Goal: Task Accomplishment & Management: Complete application form

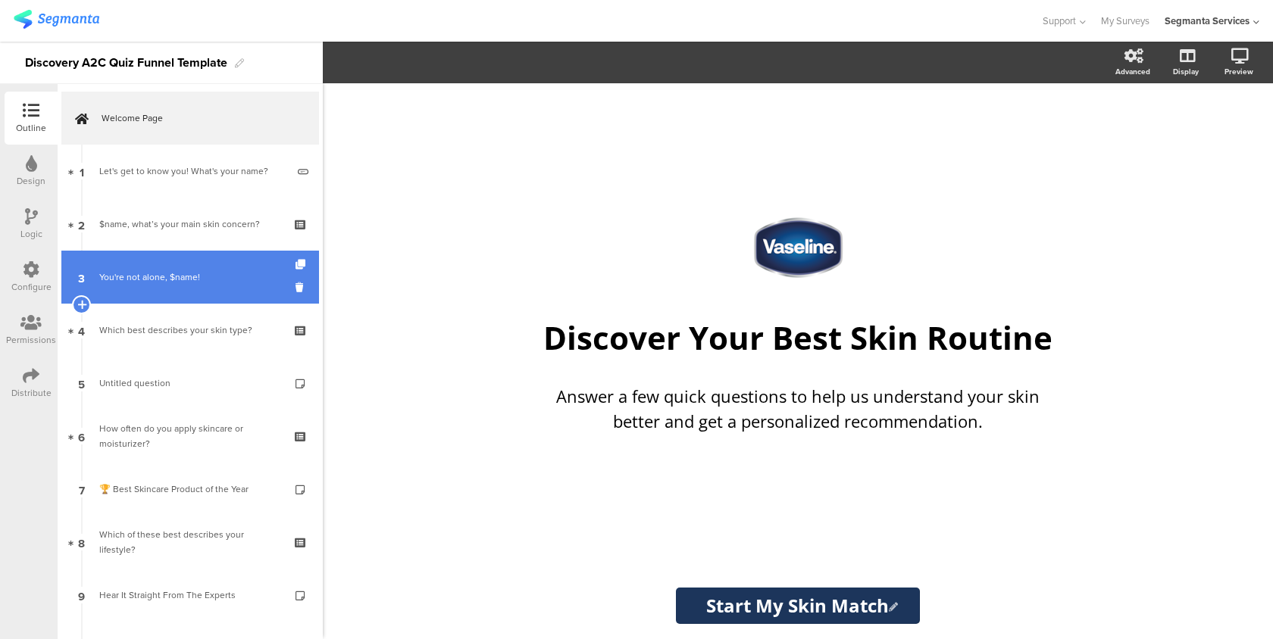
click at [210, 292] on link "3 You're not alone, $name!" at bounding box center [190, 277] width 258 height 53
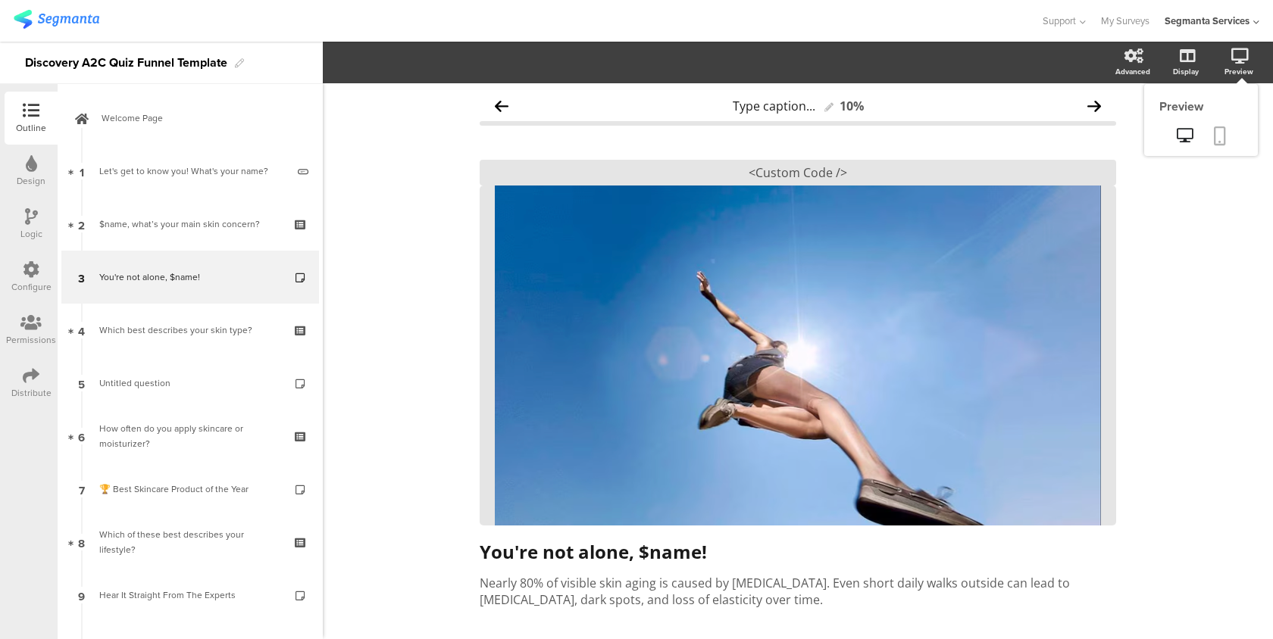
click at [1216, 132] on icon at bounding box center [1220, 136] width 12 height 19
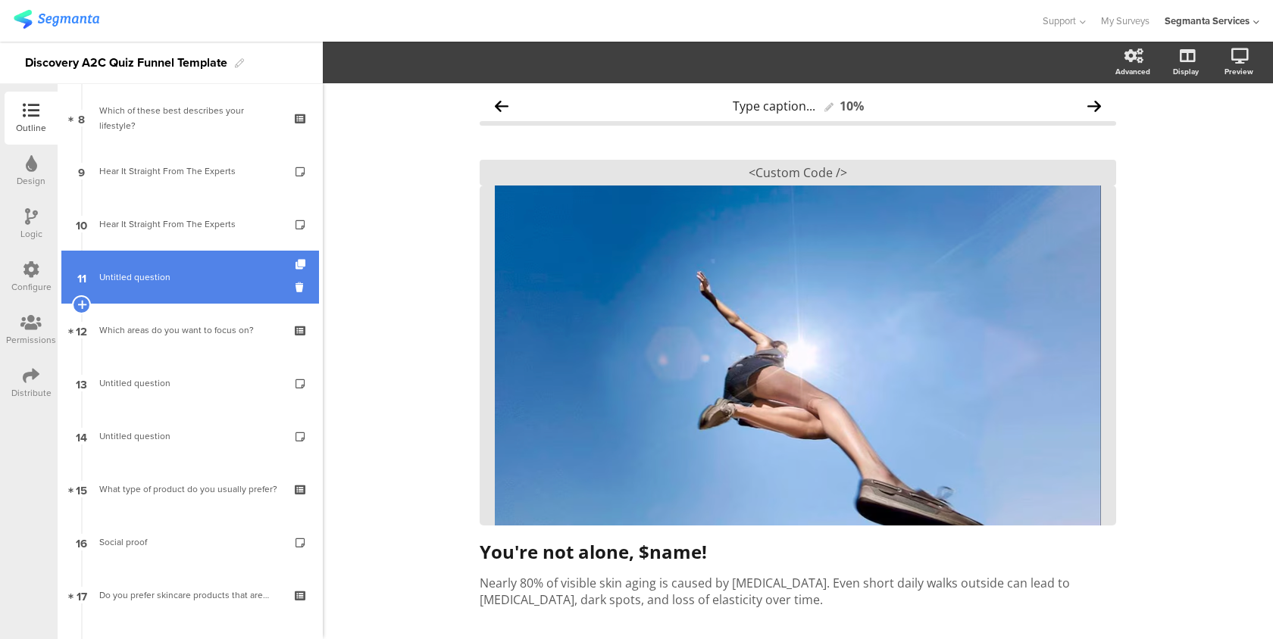
scroll to position [445, 0]
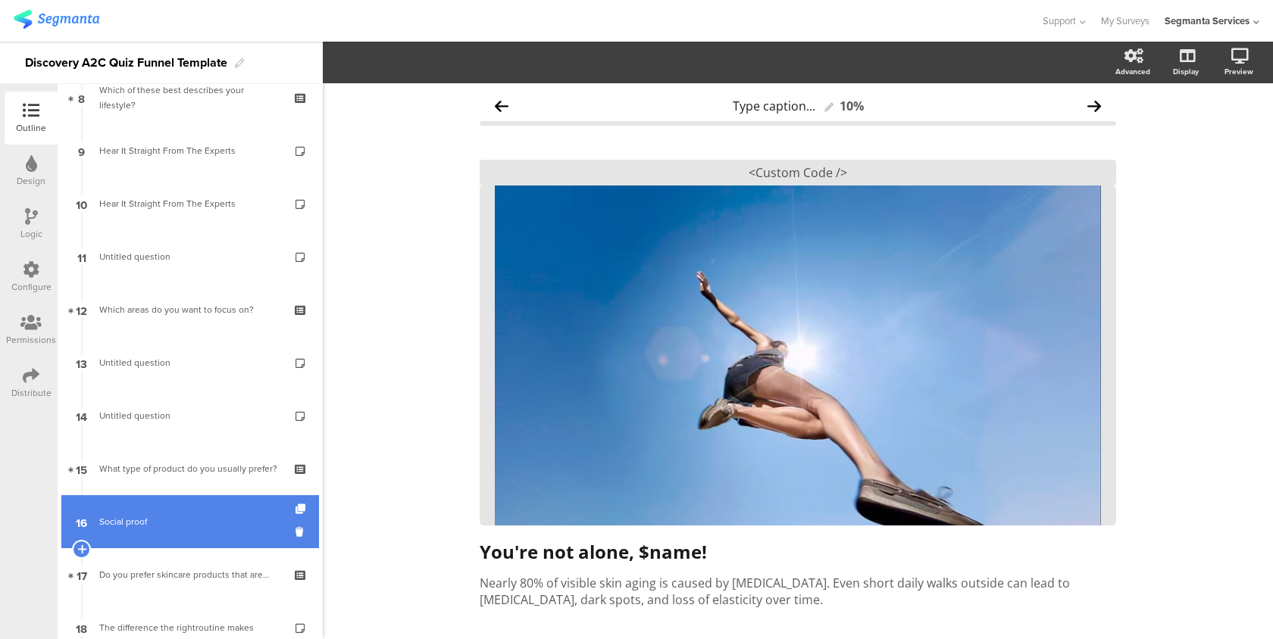
click at [152, 514] on div "Social proof" at bounding box center [189, 521] width 181 height 15
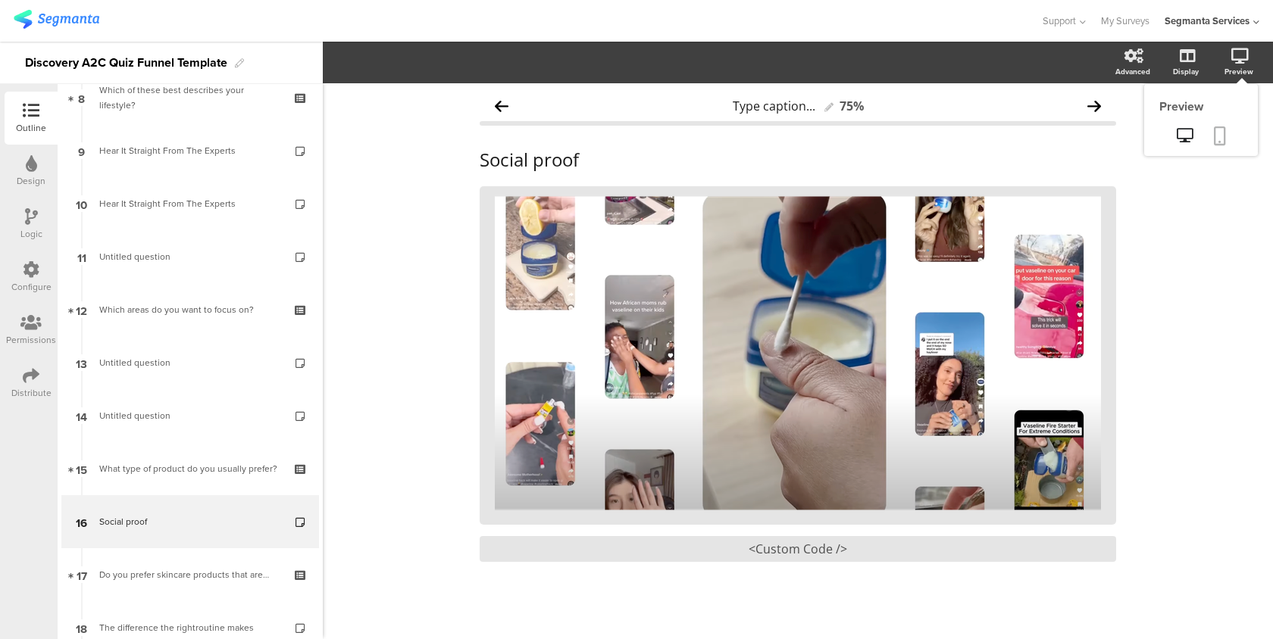
click at [1215, 140] on icon at bounding box center [1220, 136] width 12 height 19
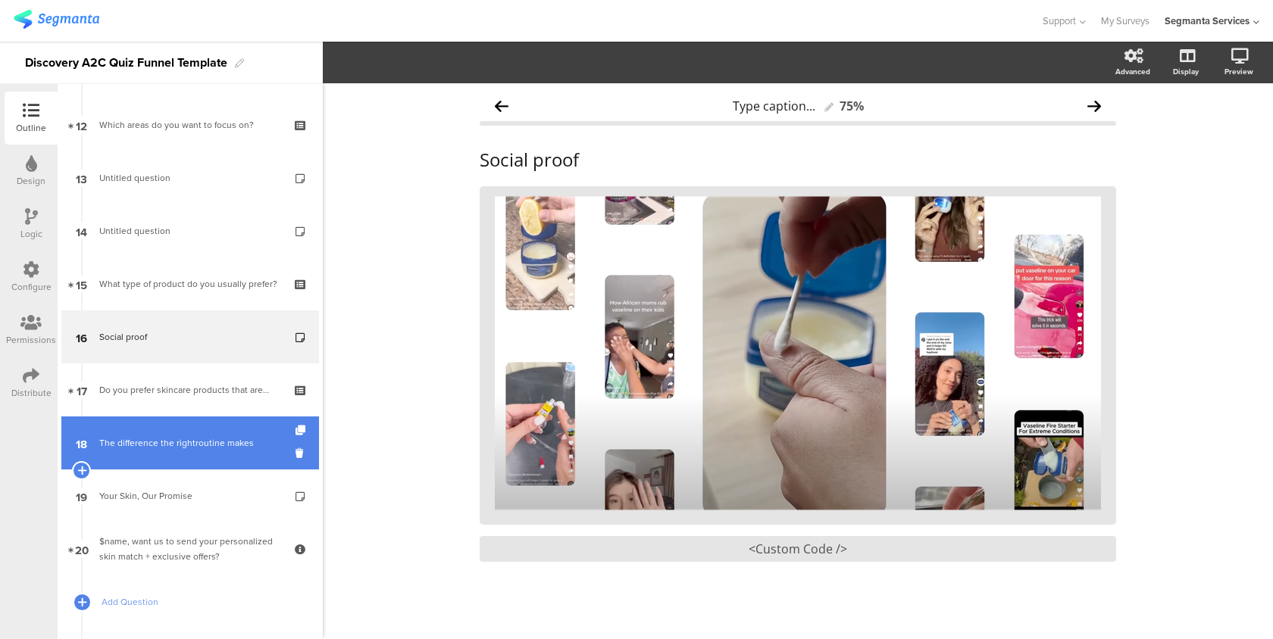
scroll to position [664, 0]
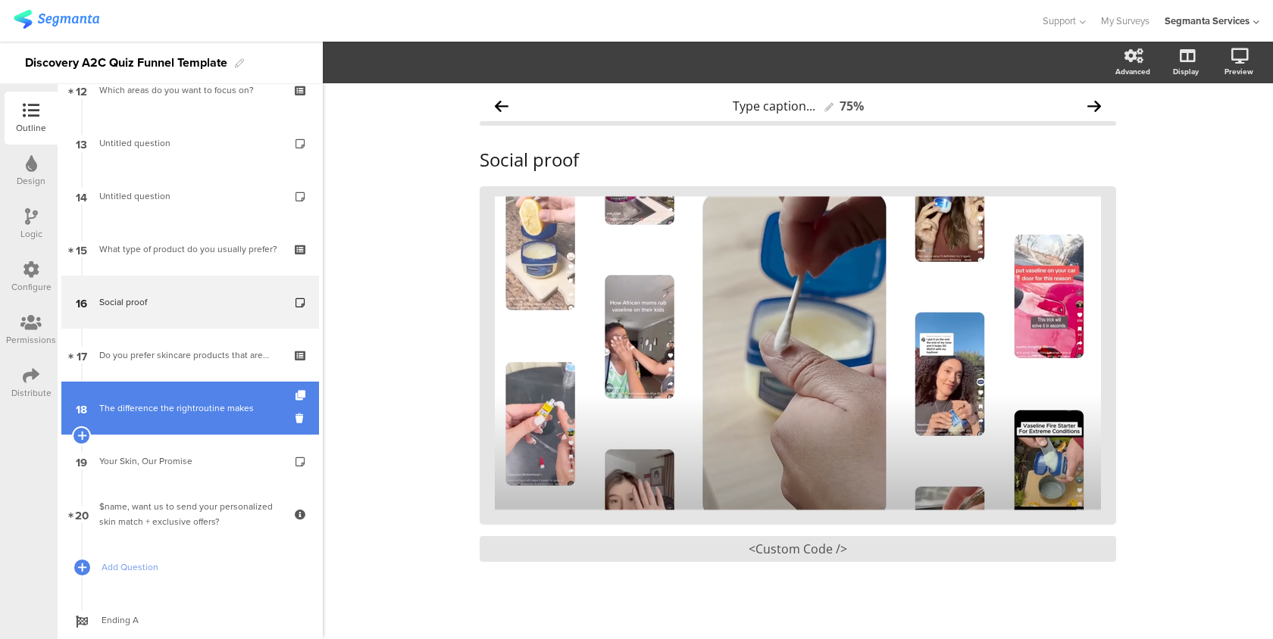
click at [223, 405] on div "The difference the rightroutine makes" at bounding box center [189, 408] width 181 height 15
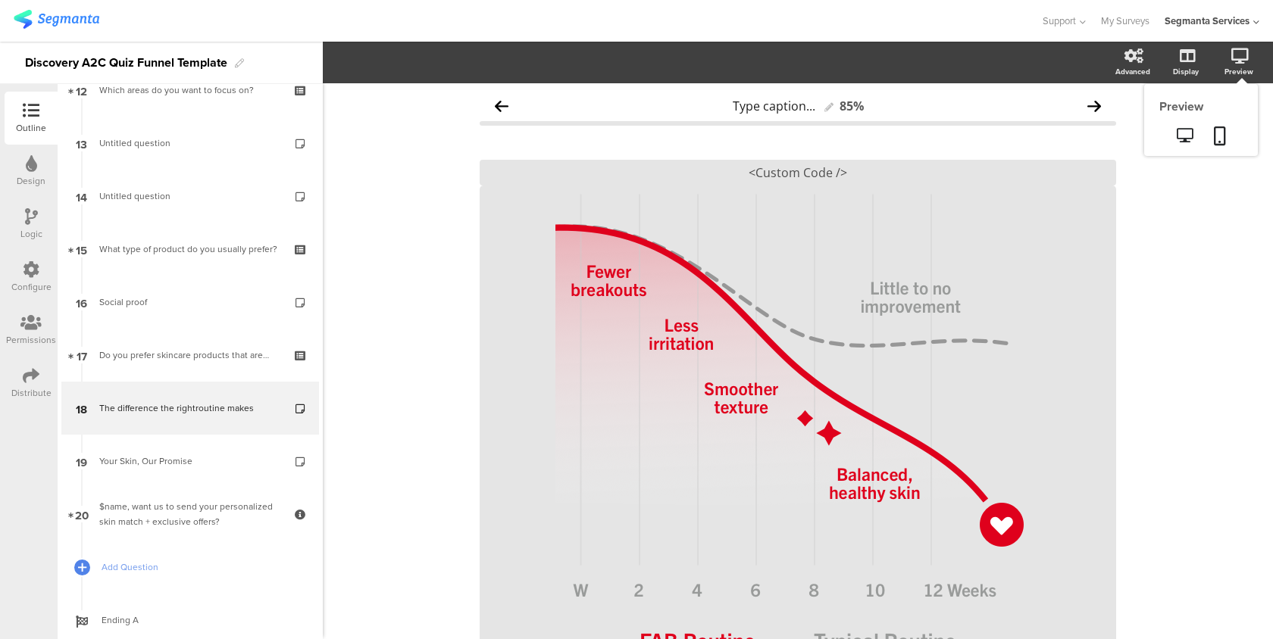
click at [1225, 153] on sg-preview-menu at bounding box center [1201, 137] width 114 height 38
click at [1222, 133] on icon at bounding box center [1220, 136] width 12 height 19
click at [36, 280] on div "Configure" at bounding box center [31, 287] width 40 height 14
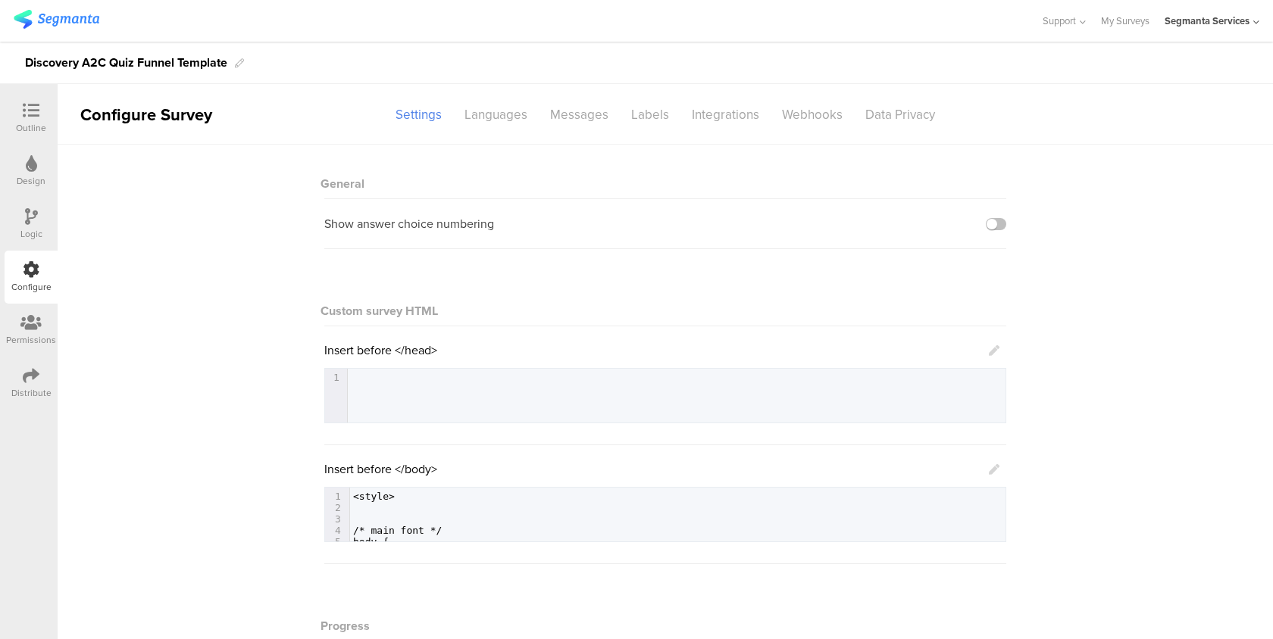
click at [33, 321] on icon at bounding box center [30, 322] width 21 height 17
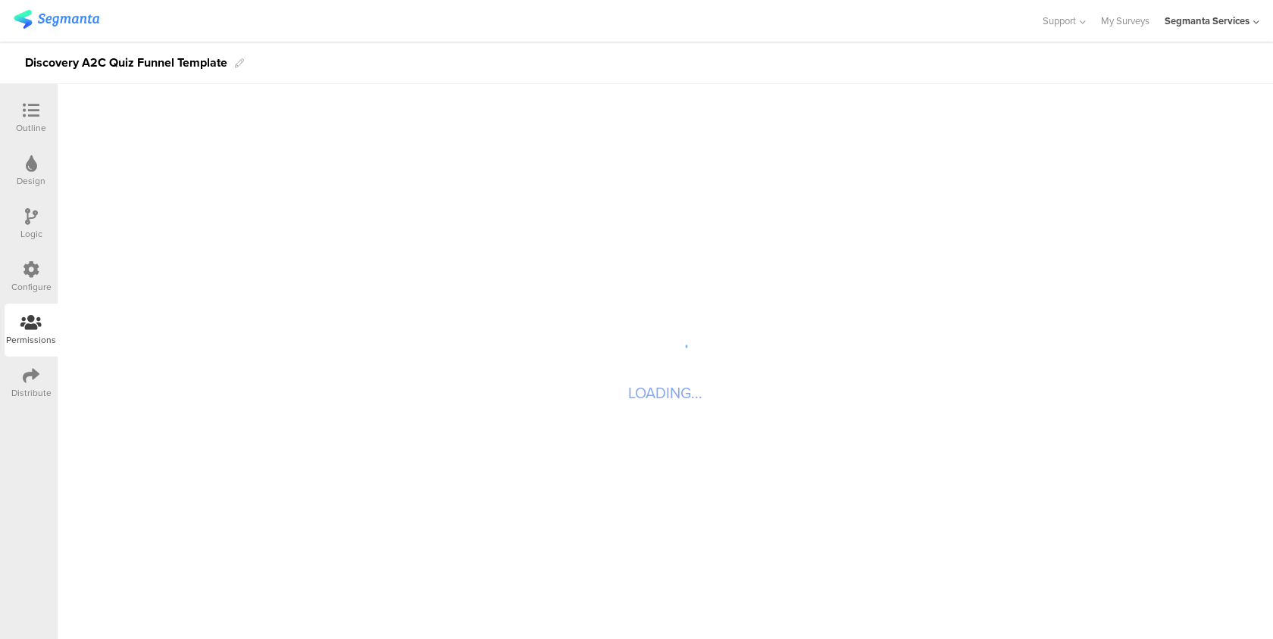
click at [32, 375] on icon at bounding box center [31, 375] width 17 height 17
click at [438, 111] on div "Settings" at bounding box center [423, 115] width 69 height 27
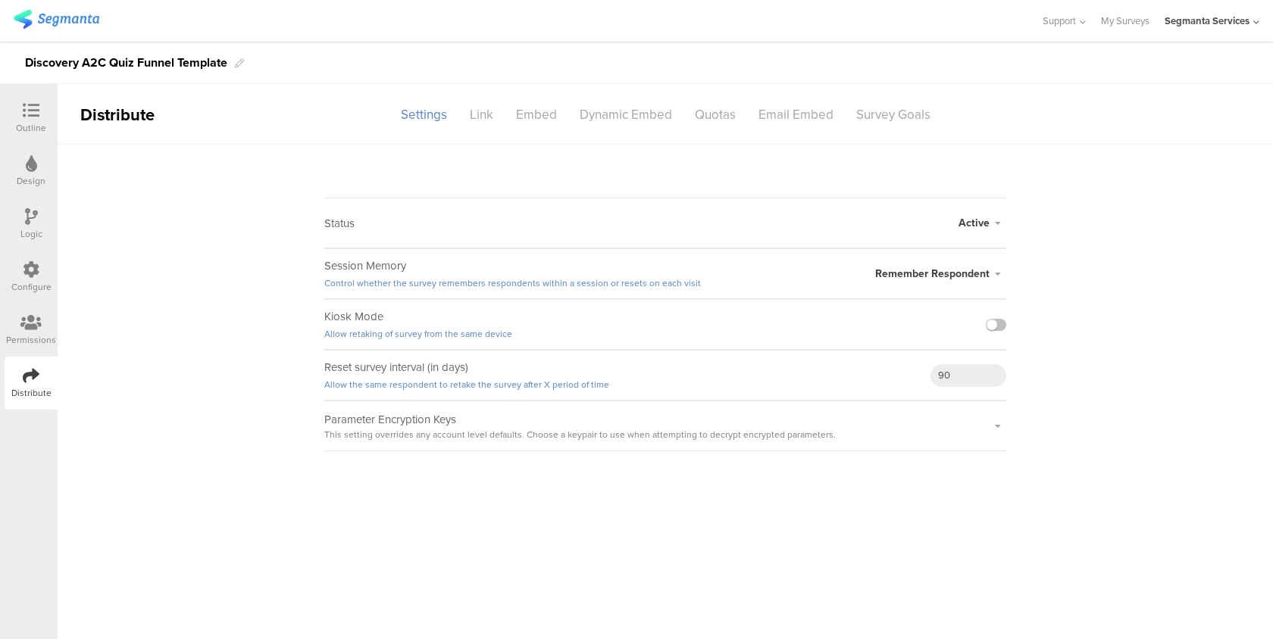
click at [13, 339] on div "Permissions" at bounding box center [31, 340] width 50 height 14
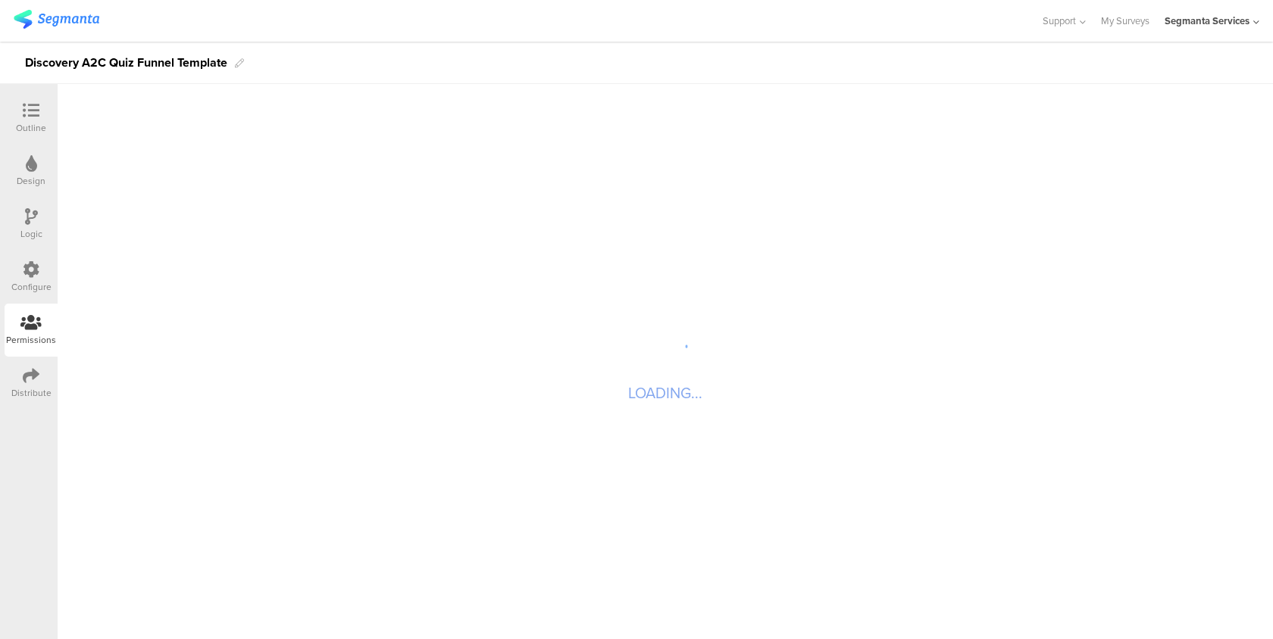
click at [46, 272] on div "Configure" at bounding box center [31, 277] width 53 height 53
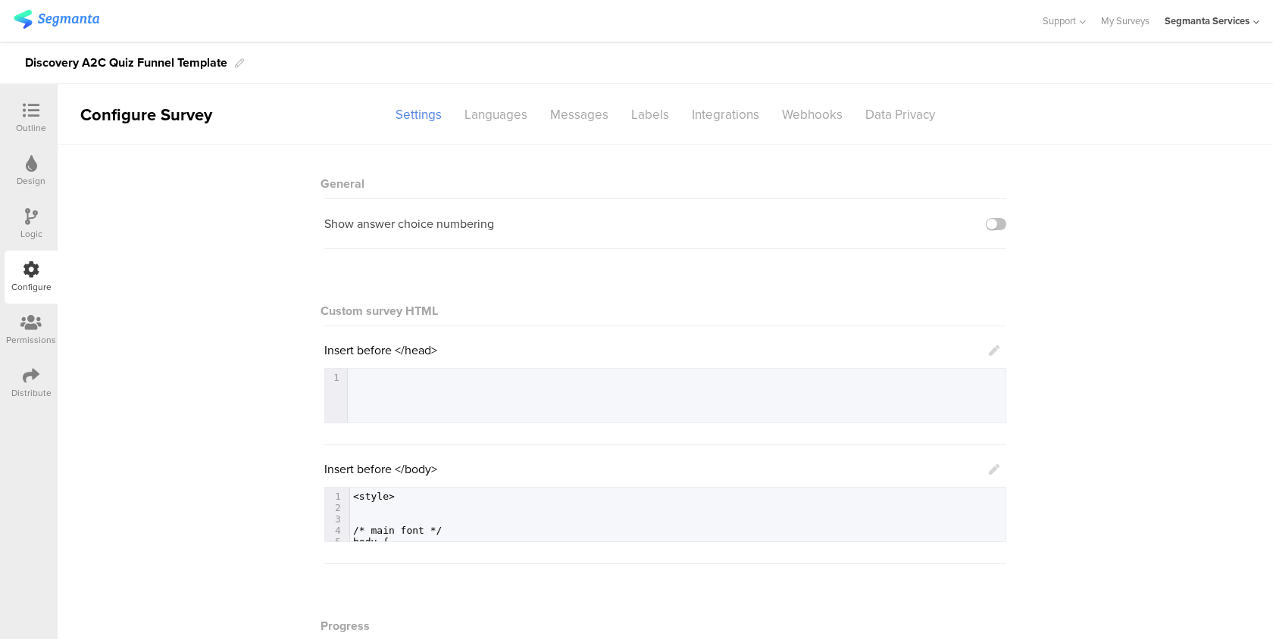
click at [994, 470] on icon at bounding box center [994, 469] width 11 height 11
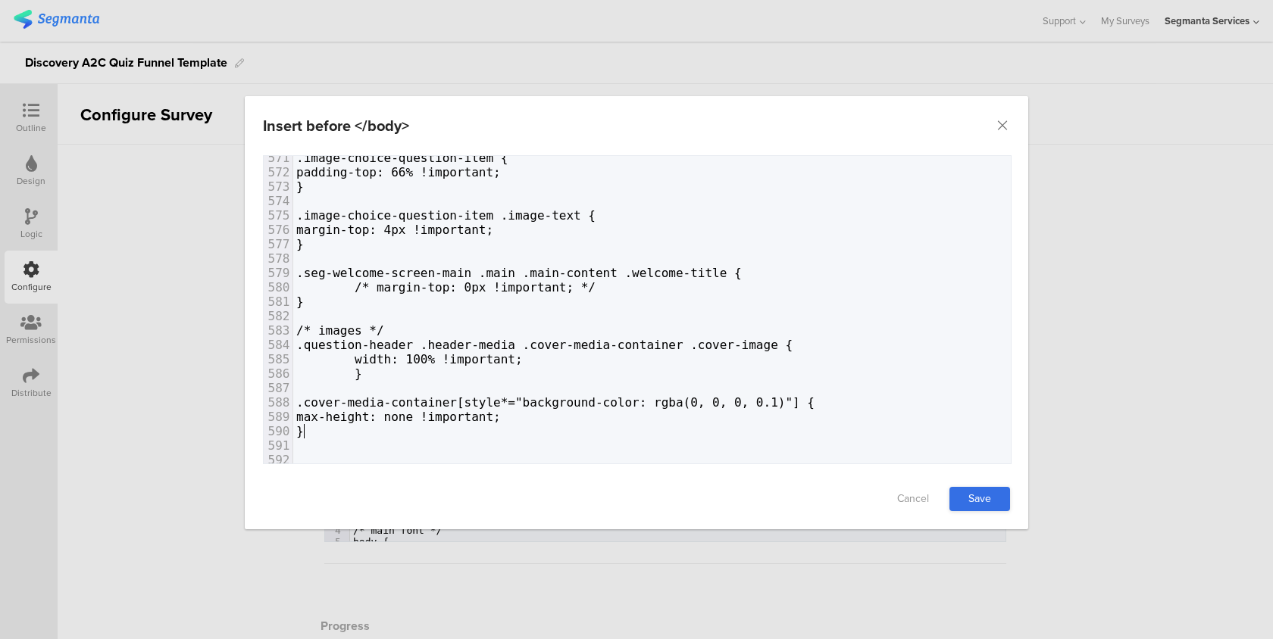
click at [993, 502] on link "Save" at bounding box center [979, 499] width 61 height 24
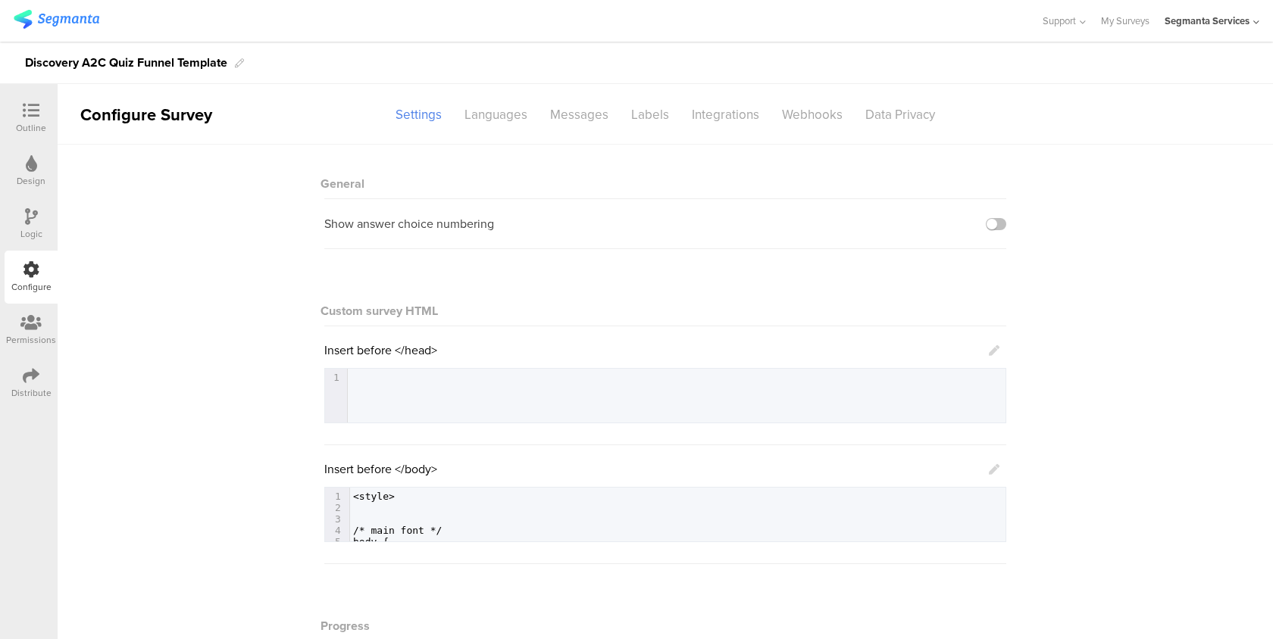
click at [26, 110] on icon at bounding box center [31, 110] width 17 height 17
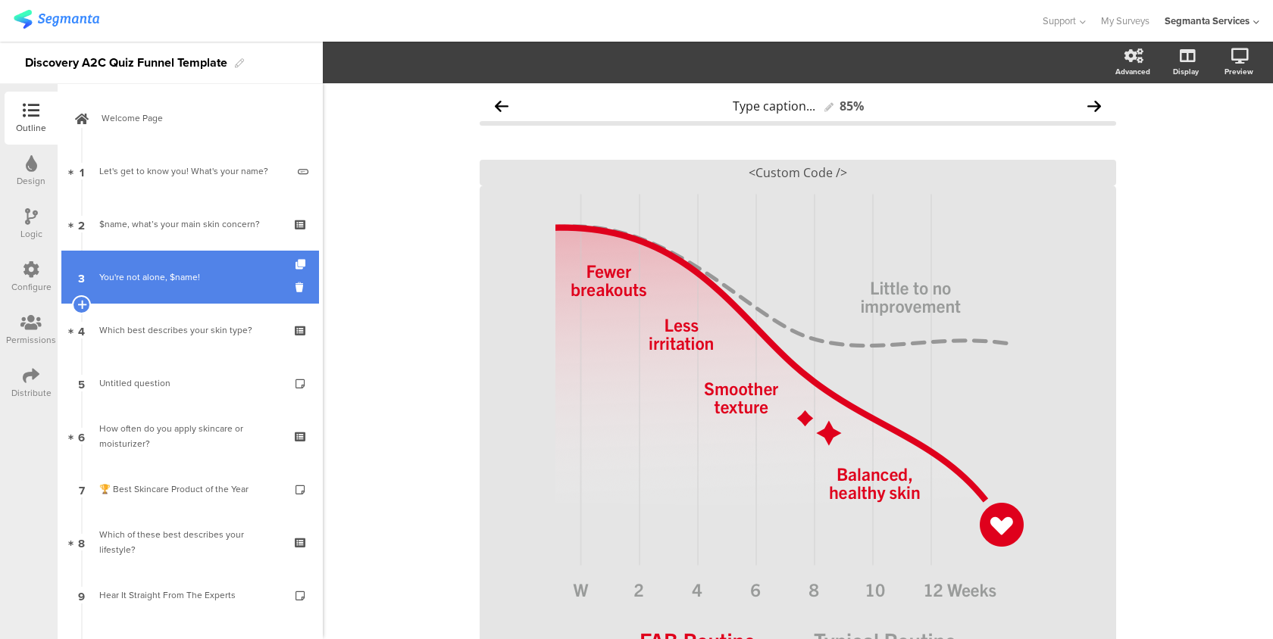
click at [231, 265] on link "3 You're not alone, $name!" at bounding box center [190, 277] width 258 height 53
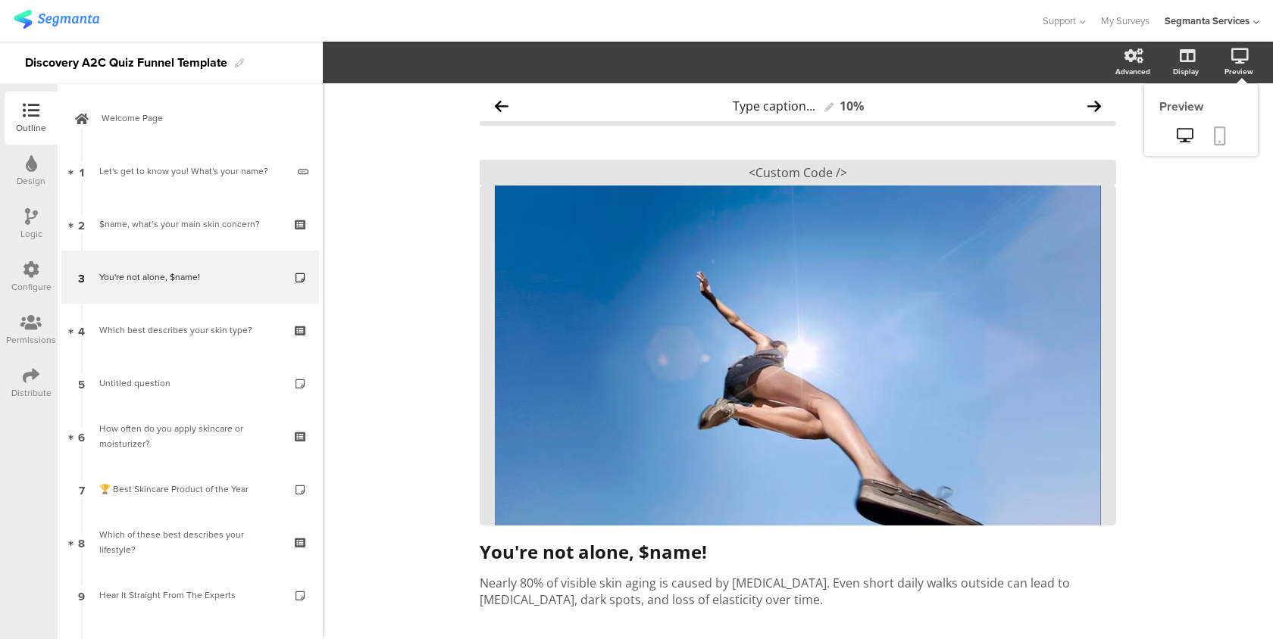
click at [1226, 140] on link at bounding box center [1219, 137] width 33 height 29
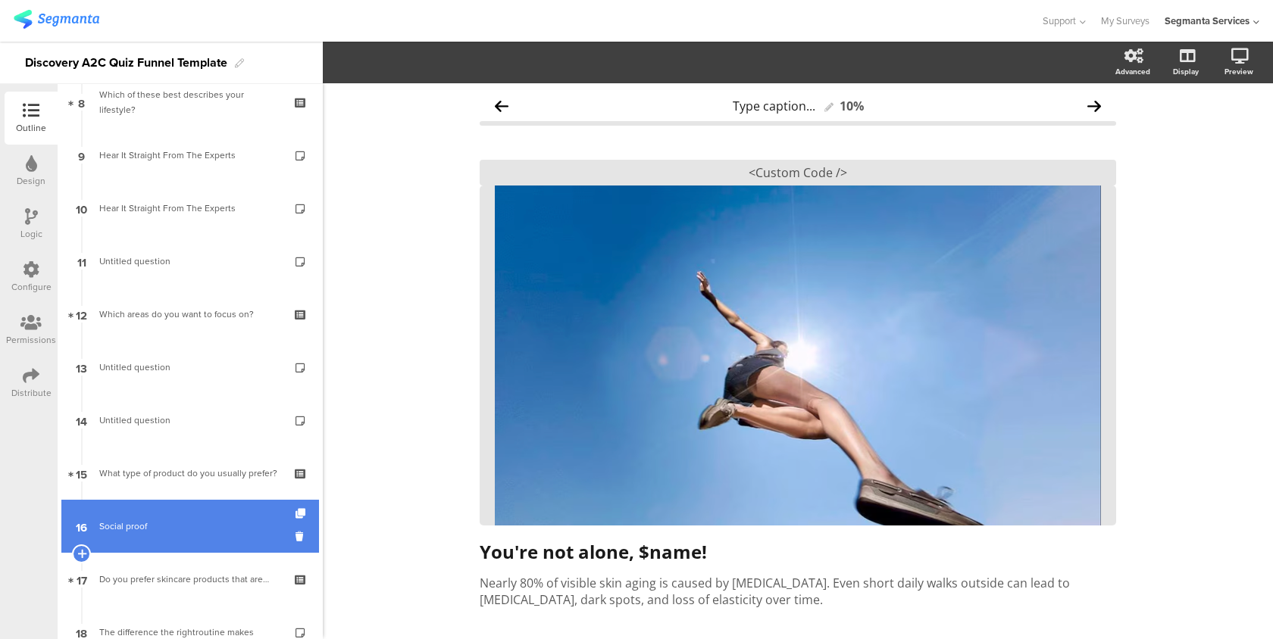
click at [180, 517] on link "16 Social proof" at bounding box center [190, 526] width 258 height 53
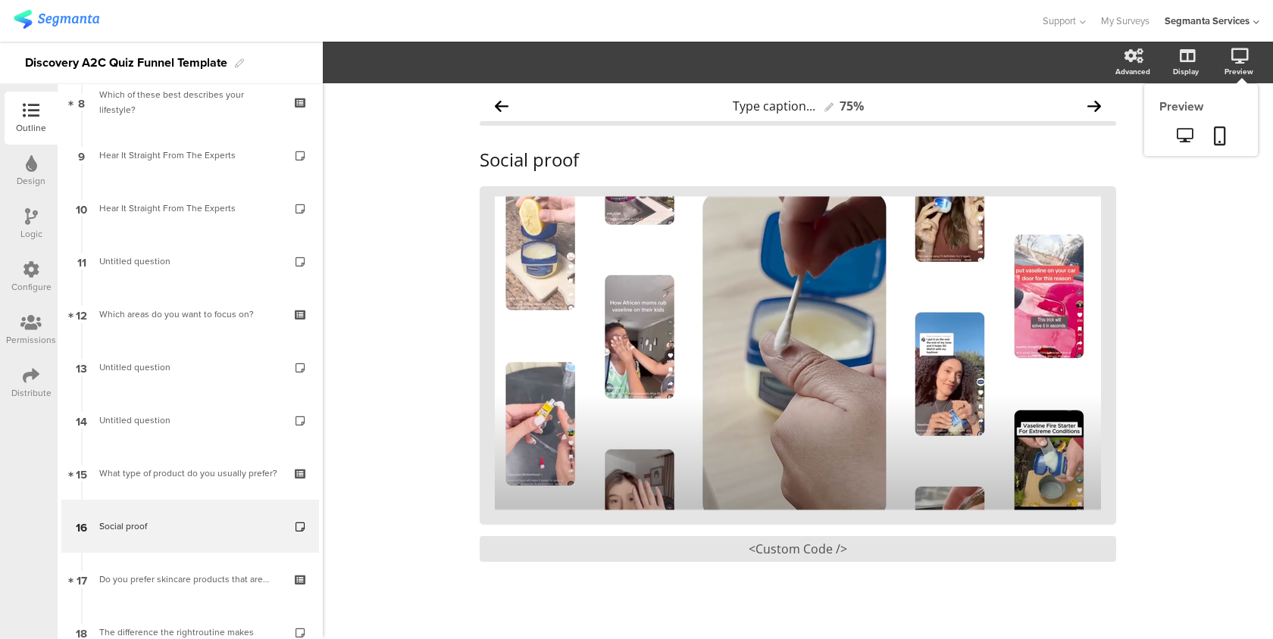
click at [1222, 122] on sg-preview-menu at bounding box center [1201, 137] width 114 height 38
click at [1212, 124] on link at bounding box center [1219, 137] width 33 height 29
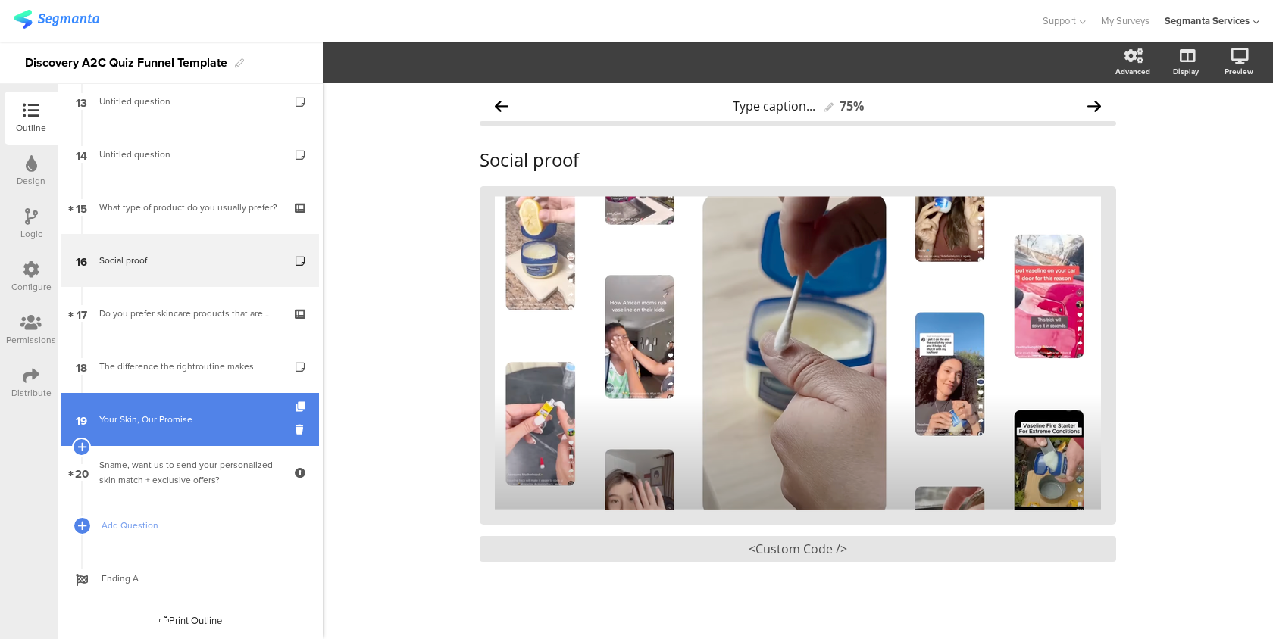
click at [230, 407] on link "19 Your Skin, Our Promise" at bounding box center [190, 419] width 258 height 53
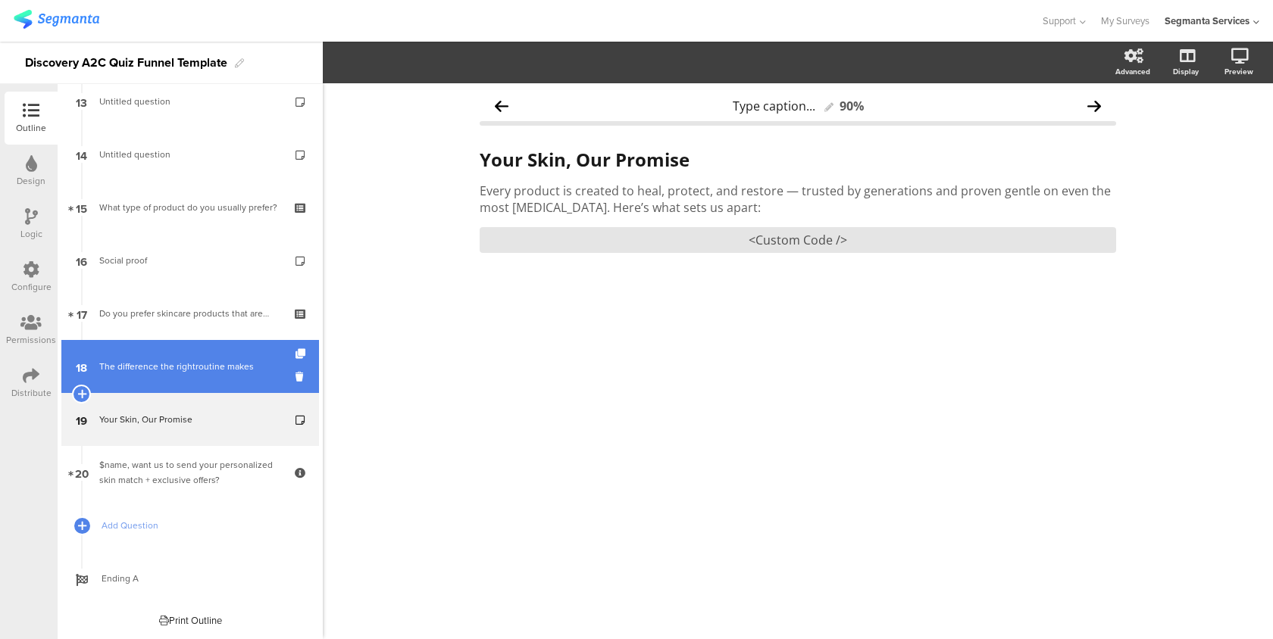
click at [232, 372] on div "The difference the rightroutine makes" at bounding box center [189, 366] width 181 height 15
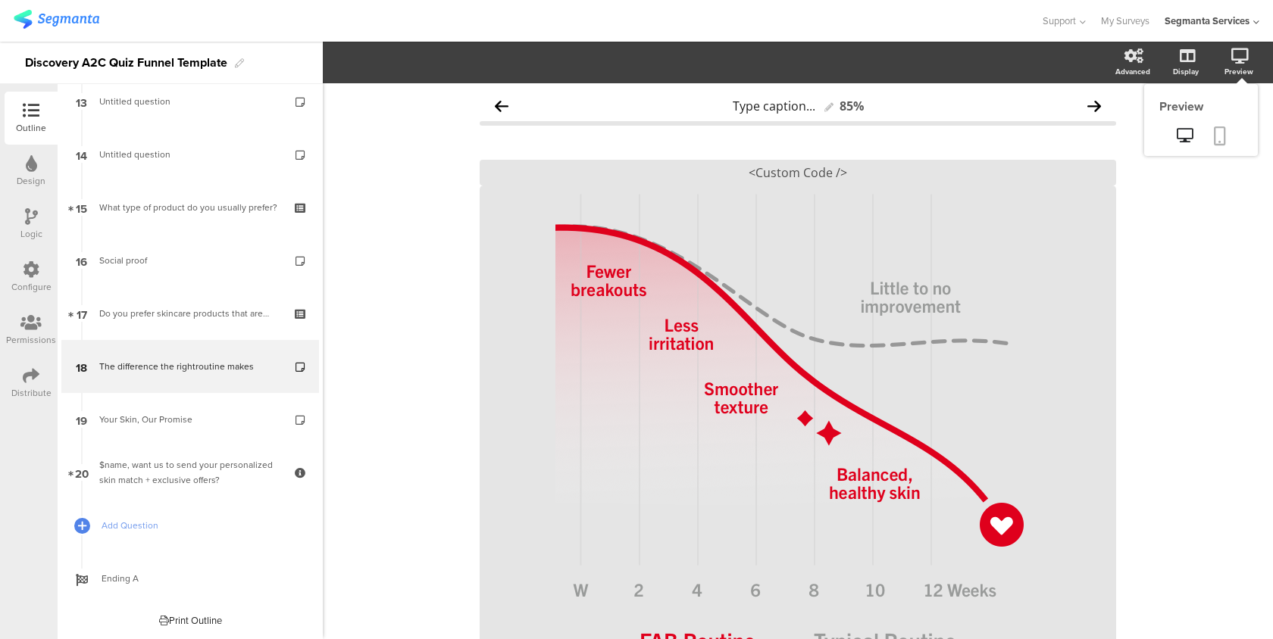
click at [1224, 131] on icon at bounding box center [1220, 136] width 12 height 19
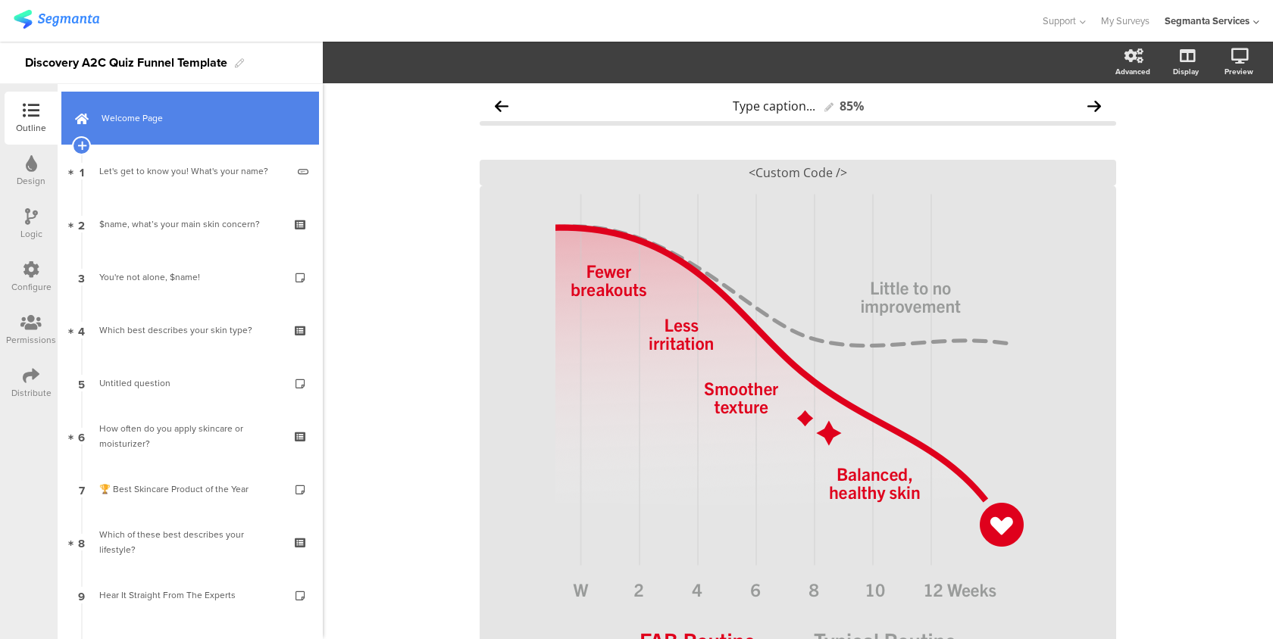
click at [224, 114] on span "Welcome Page" at bounding box center [199, 118] width 194 height 15
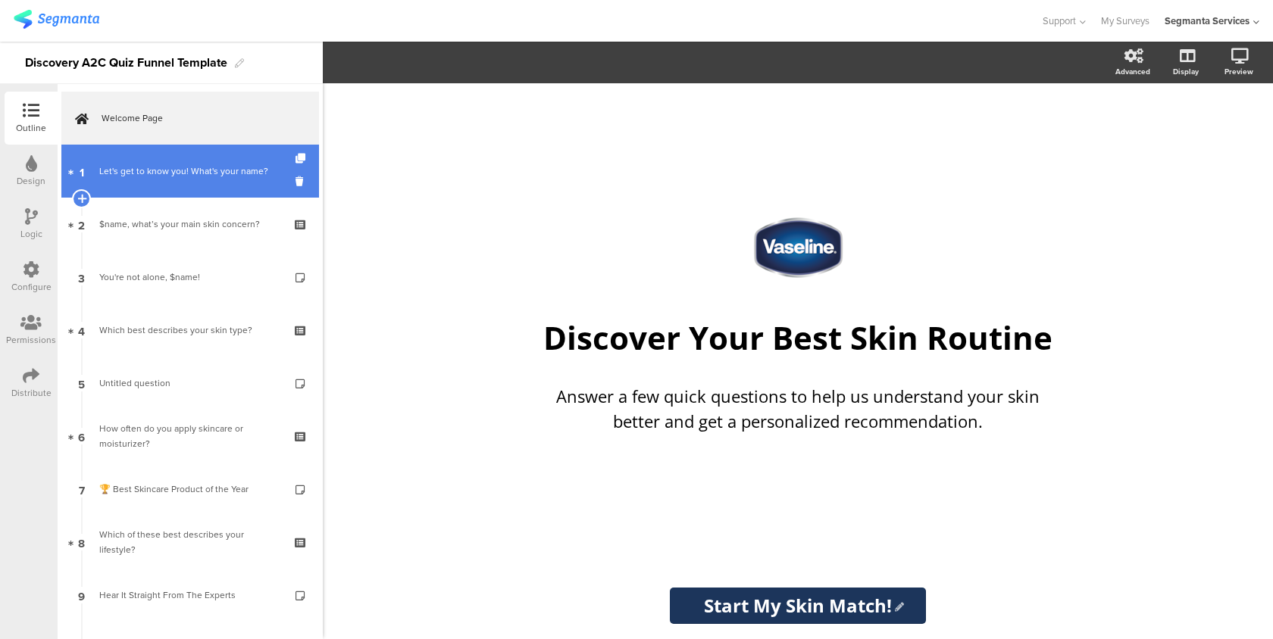
click at [214, 167] on div "Let's get to know you! What's your name?" at bounding box center [192, 171] width 187 height 15
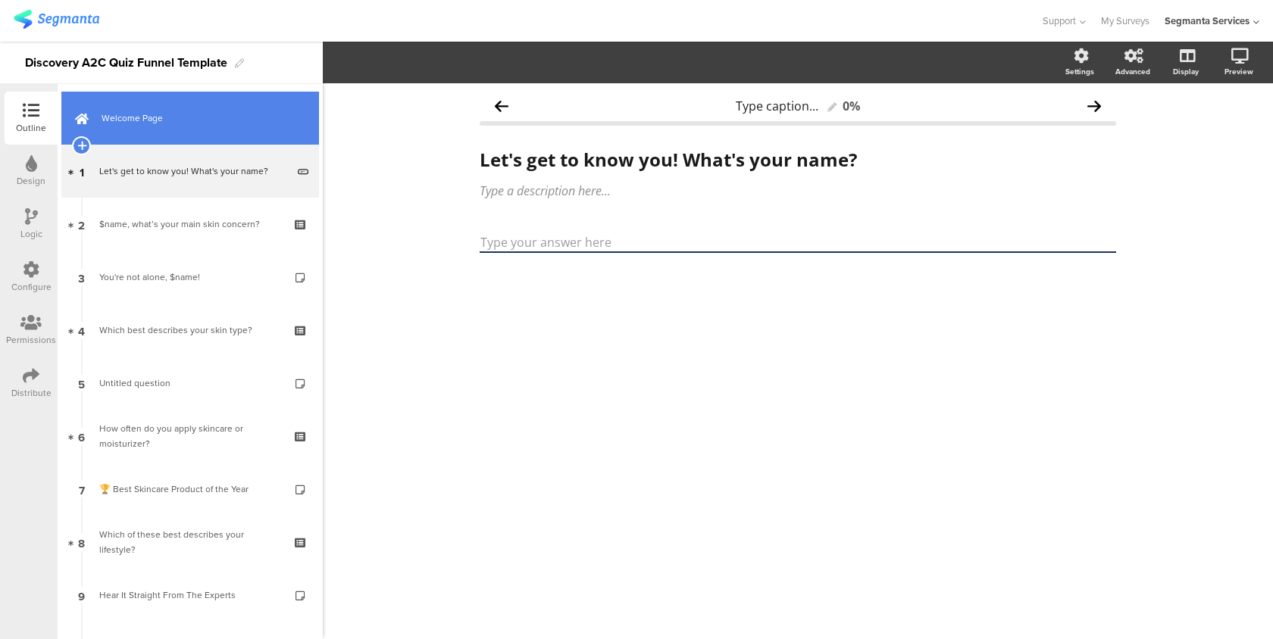
click at [226, 127] on link "Welcome Page" at bounding box center [190, 118] width 258 height 53
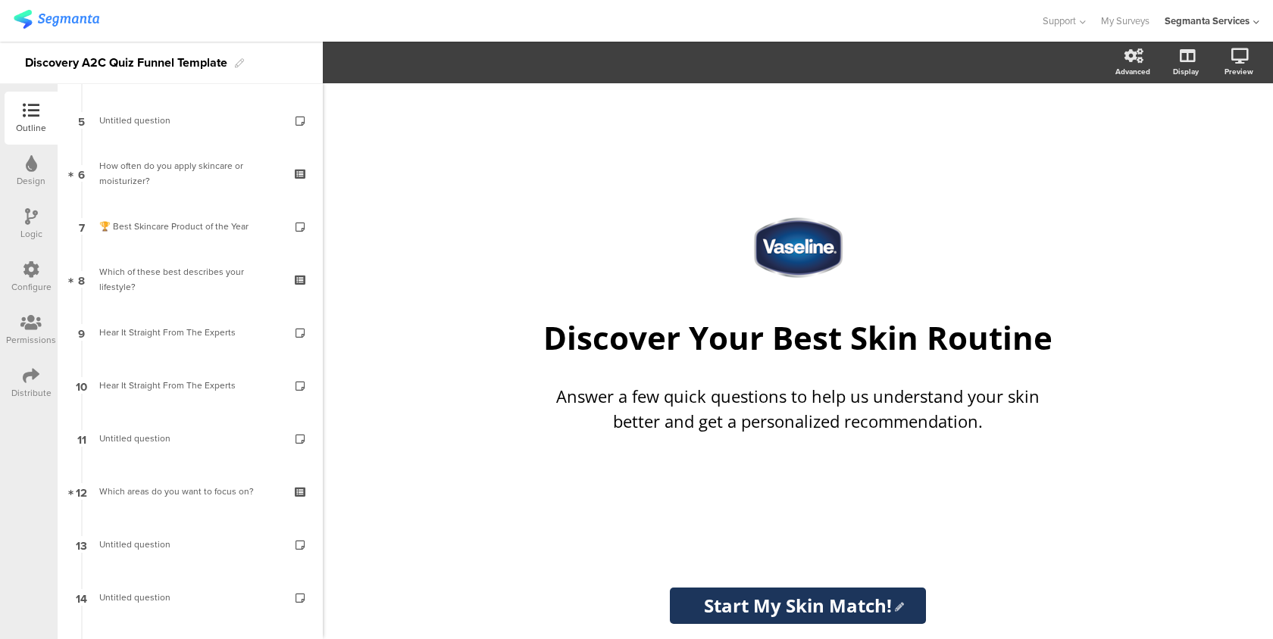
scroll to position [633, 0]
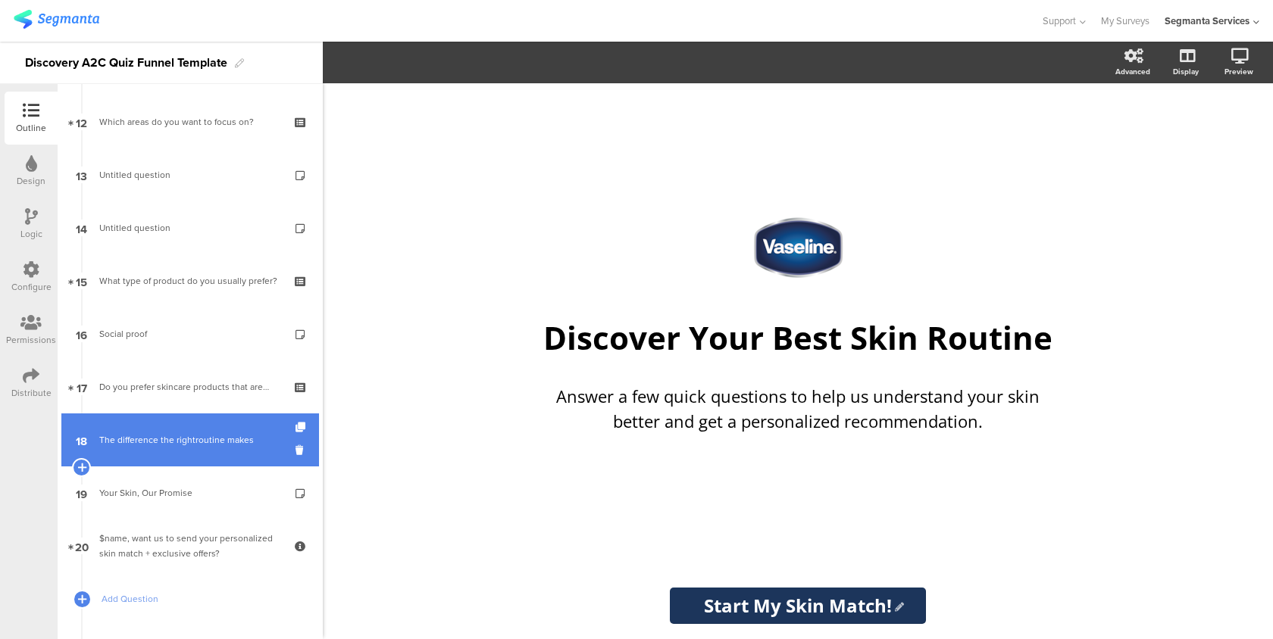
click at [172, 441] on div "The difference the rightroutine makes" at bounding box center [189, 440] width 181 height 15
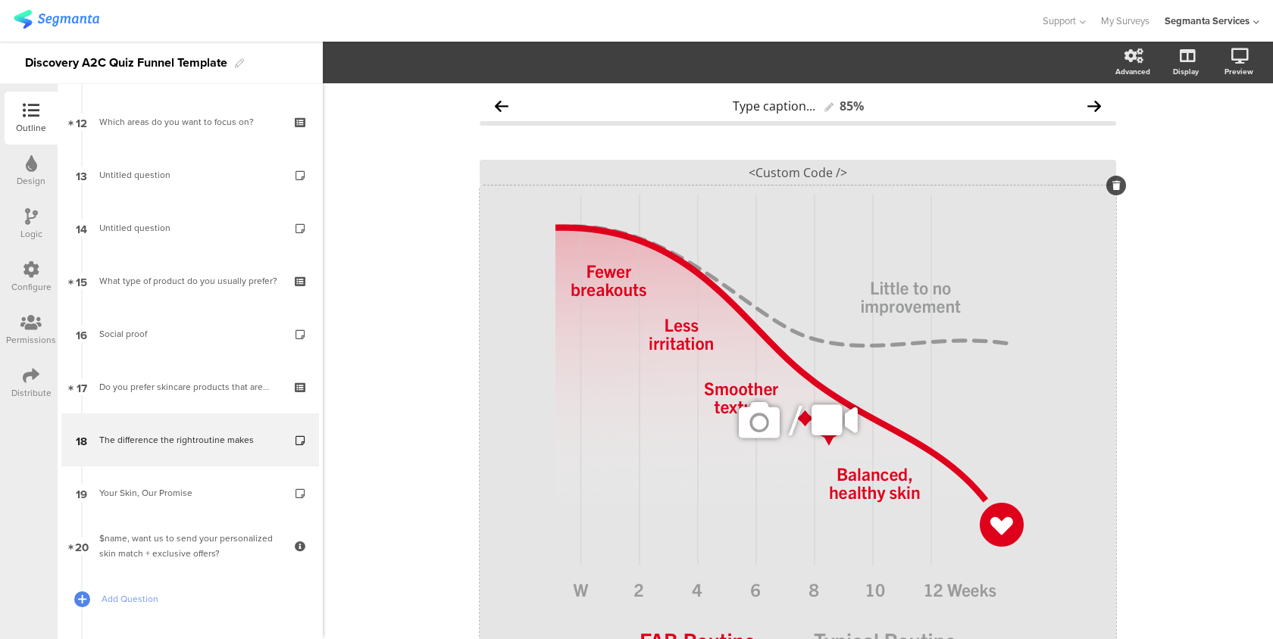
click at [763, 249] on div "/" at bounding box center [798, 420] width 636 height 469
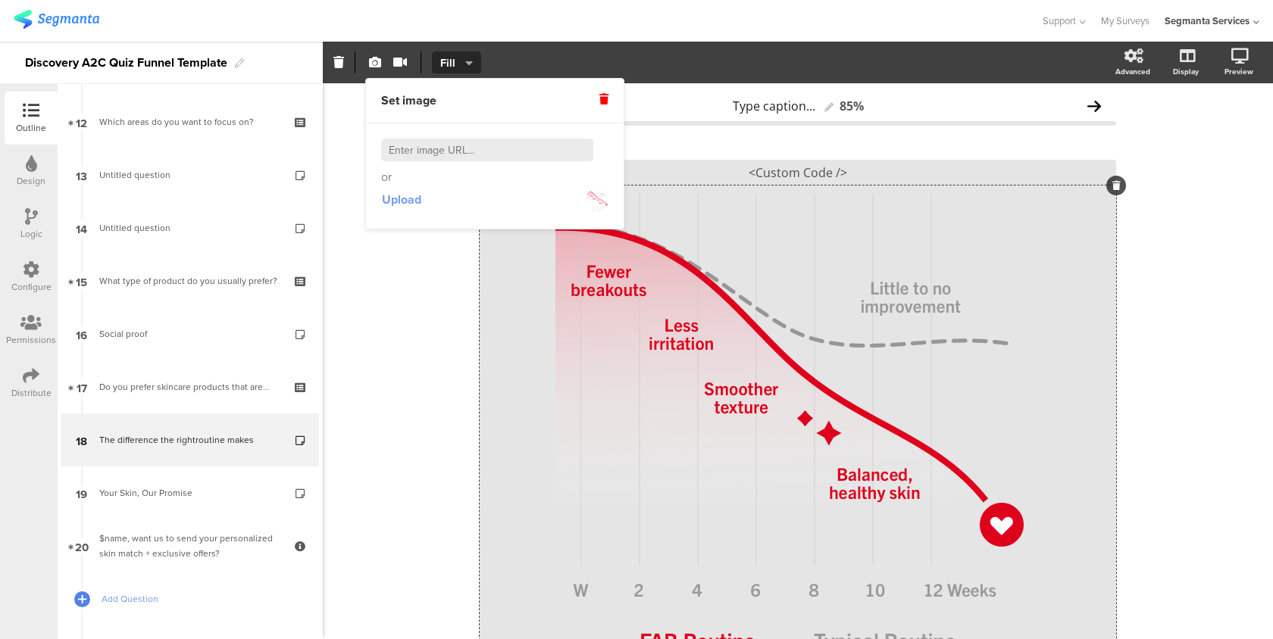
click at [414, 200] on span "Upload" at bounding box center [401, 199] width 39 height 17
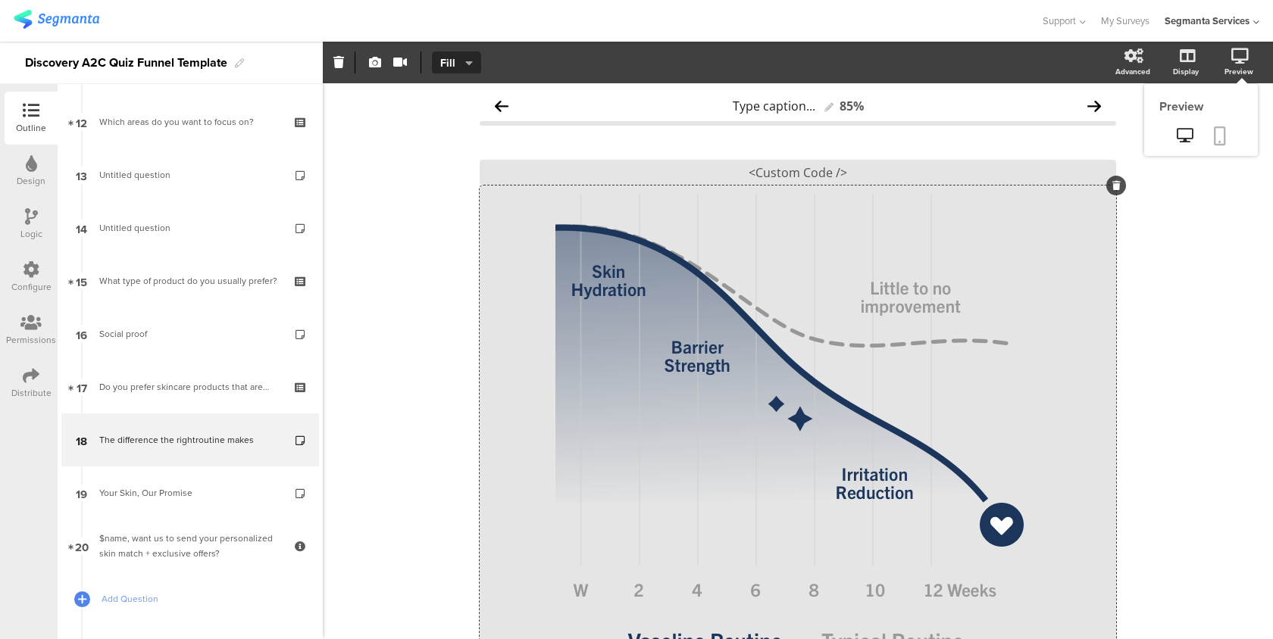
click at [1219, 129] on icon at bounding box center [1220, 136] width 12 height 19
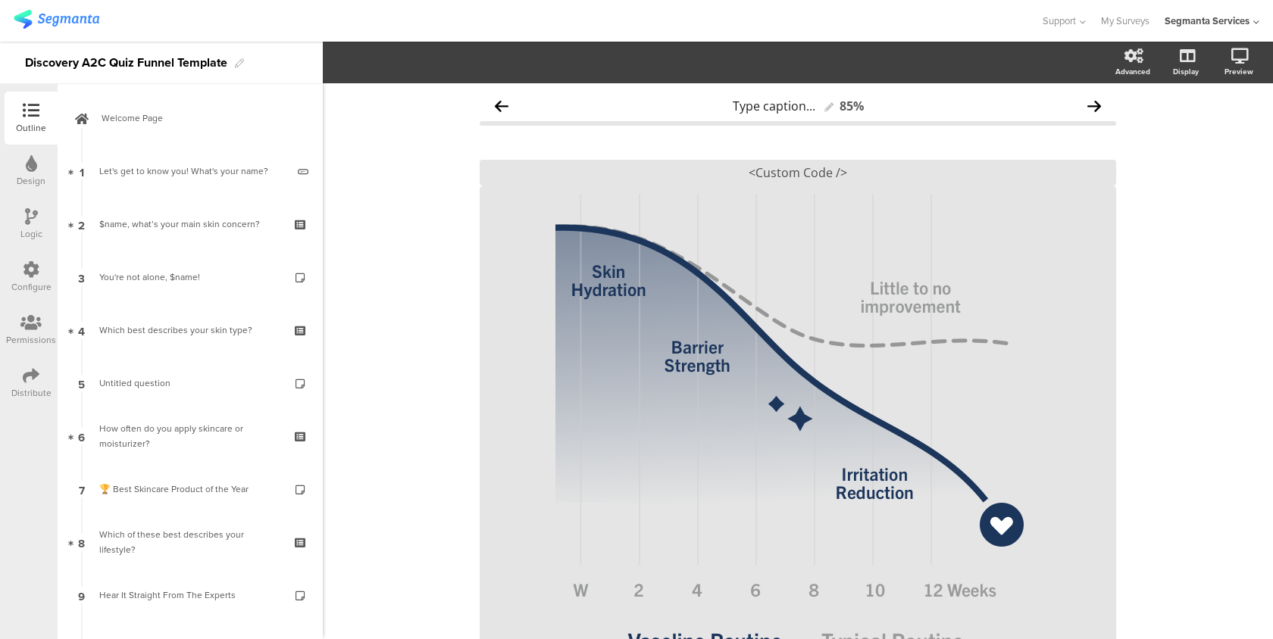
click at [46, 278] on div "Configure" at bounding box center [31, 277] width 53 height 53
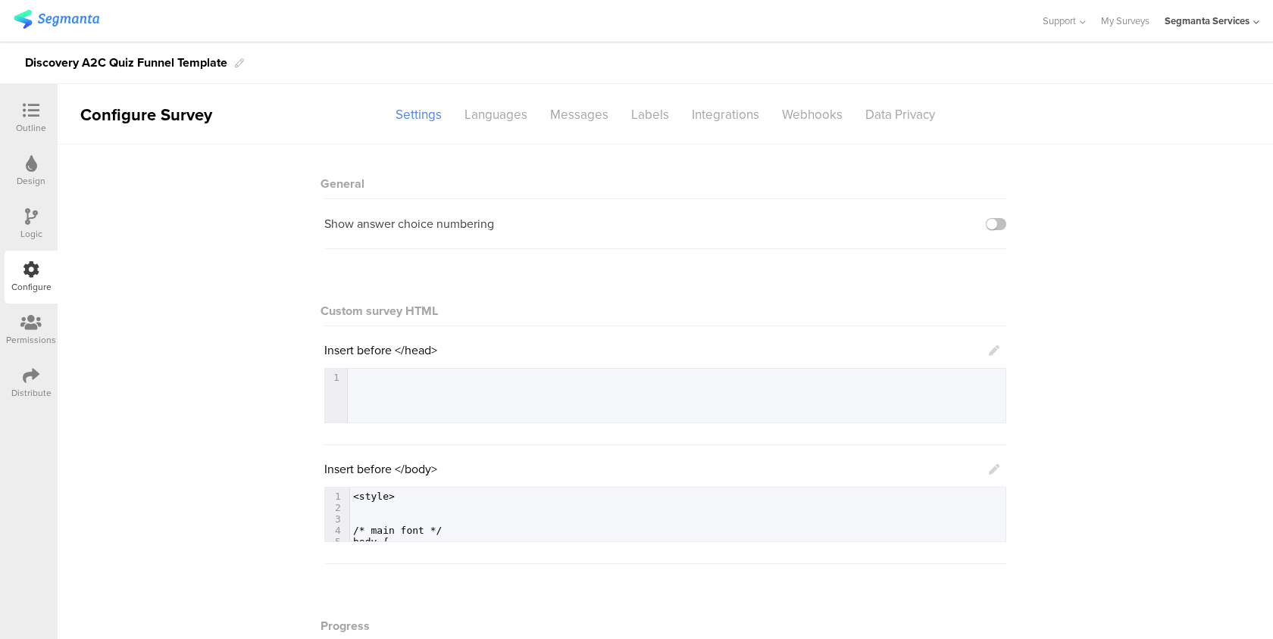
click at [989, 472] on icon at bounding box center [994, 469] width 11 height 11
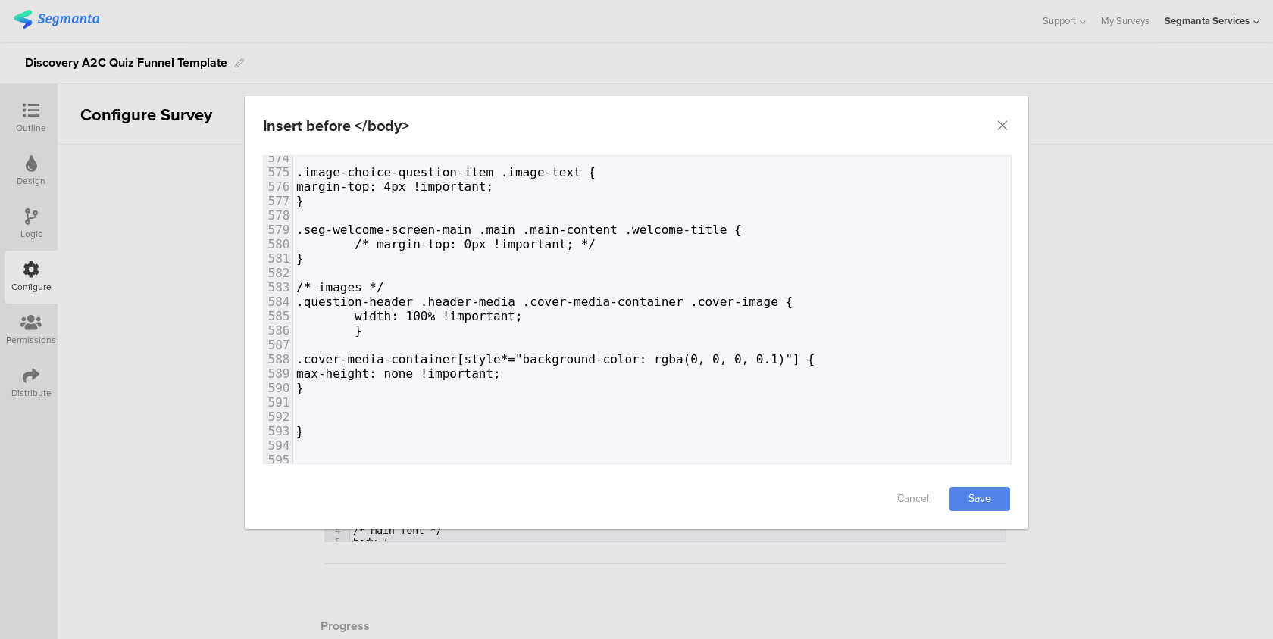
scroll to position [8258, 0]
type textarea ".cover-media-container[style*="background-color: rgba(0, 0, 0, 0.1)"] { max-hei…"
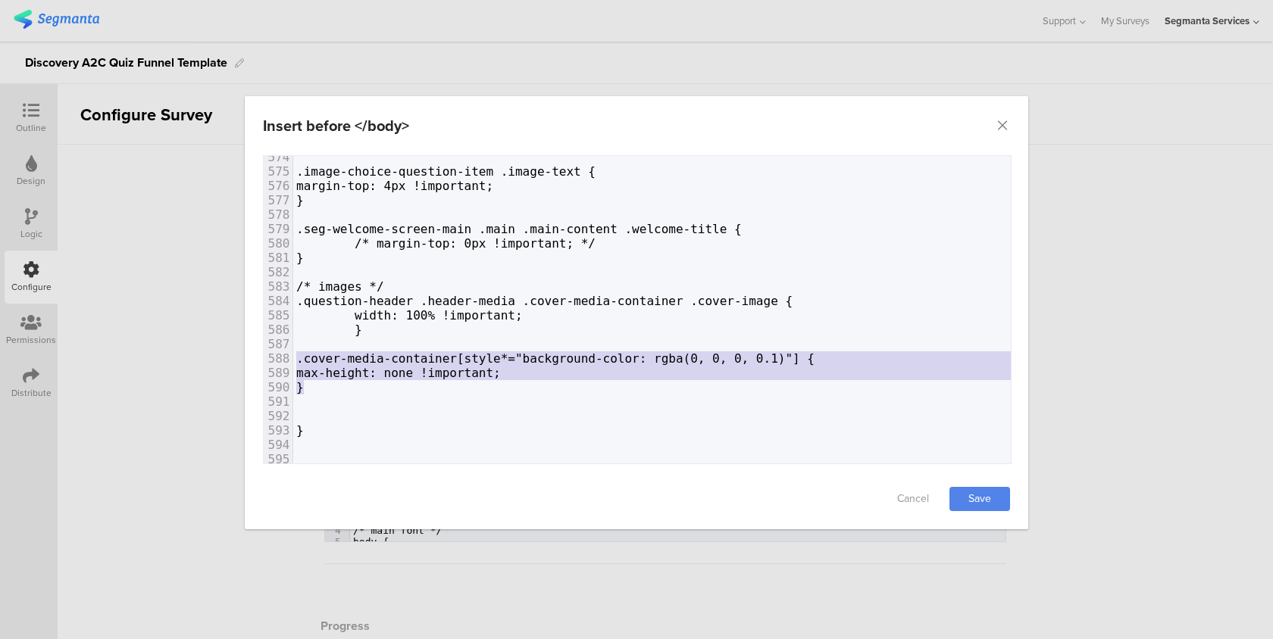
drag, startPoint x: 325, startPoint y: 387, endPoint x: 280, endPoint y: 356, distance: 55.1
click at [994, 124] on div "Insert before </body>" at bounding box center [636, 125] width 783 height 59
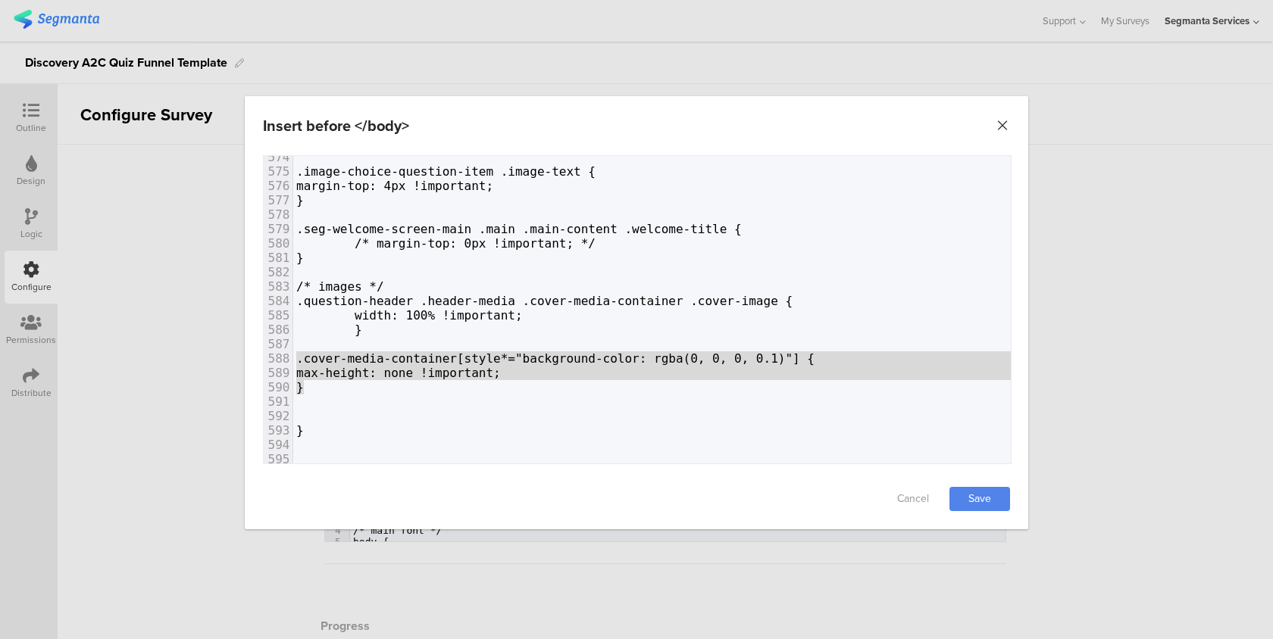
click at [1000, 125] on icon "Close" at bounding box center [1002, 125] width 15 height 15
